Goal: Task Accomplishment & Management: Use online tool/utility

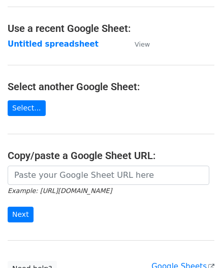
scroll to position [51, 0]
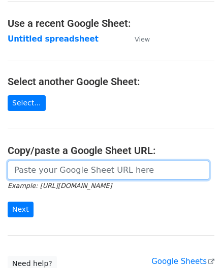
click at [32, 165] on input "url" at bounding box center [108, 170] width 201 height 19
paste input "[URL][DOMAIN_NAME]"
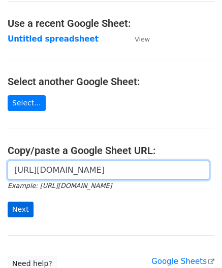
type input "[URL][DOMAIN_NAME]"
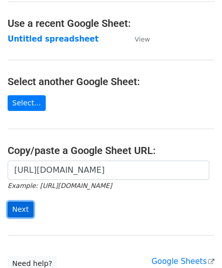
click at [19, 207] on input "Next" at bounding box center [21, 210] width 26 height 16
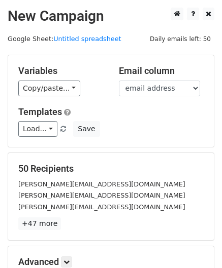
scroll to position [124, 0]
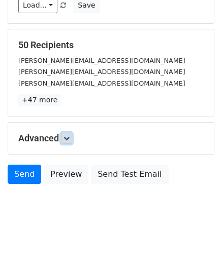
click at [69, 135] on icon at bounding box center [66, 138] width 6 height 6
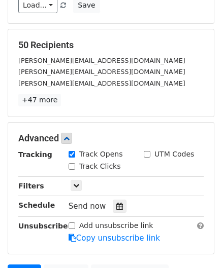
drag, startPoint x: 114, startPoint y: 204, endPoint x: 114, endPoint y: 191, distance: 13.7
click at [116, 204] on icon at bounding box center [119, 206] width 7 height 7
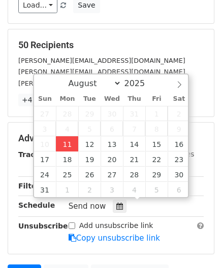
type input "2025-08-11 12:00"
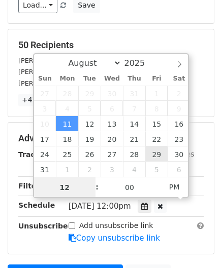
paste input "Hour"
type input "2"
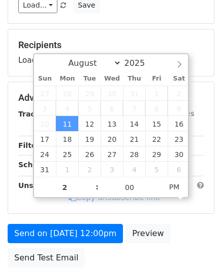
type input "2025-08-11 14:00"
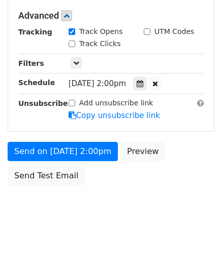
scroll to position [246, 0]
